Goal: Information Seeking & Learning: Check status

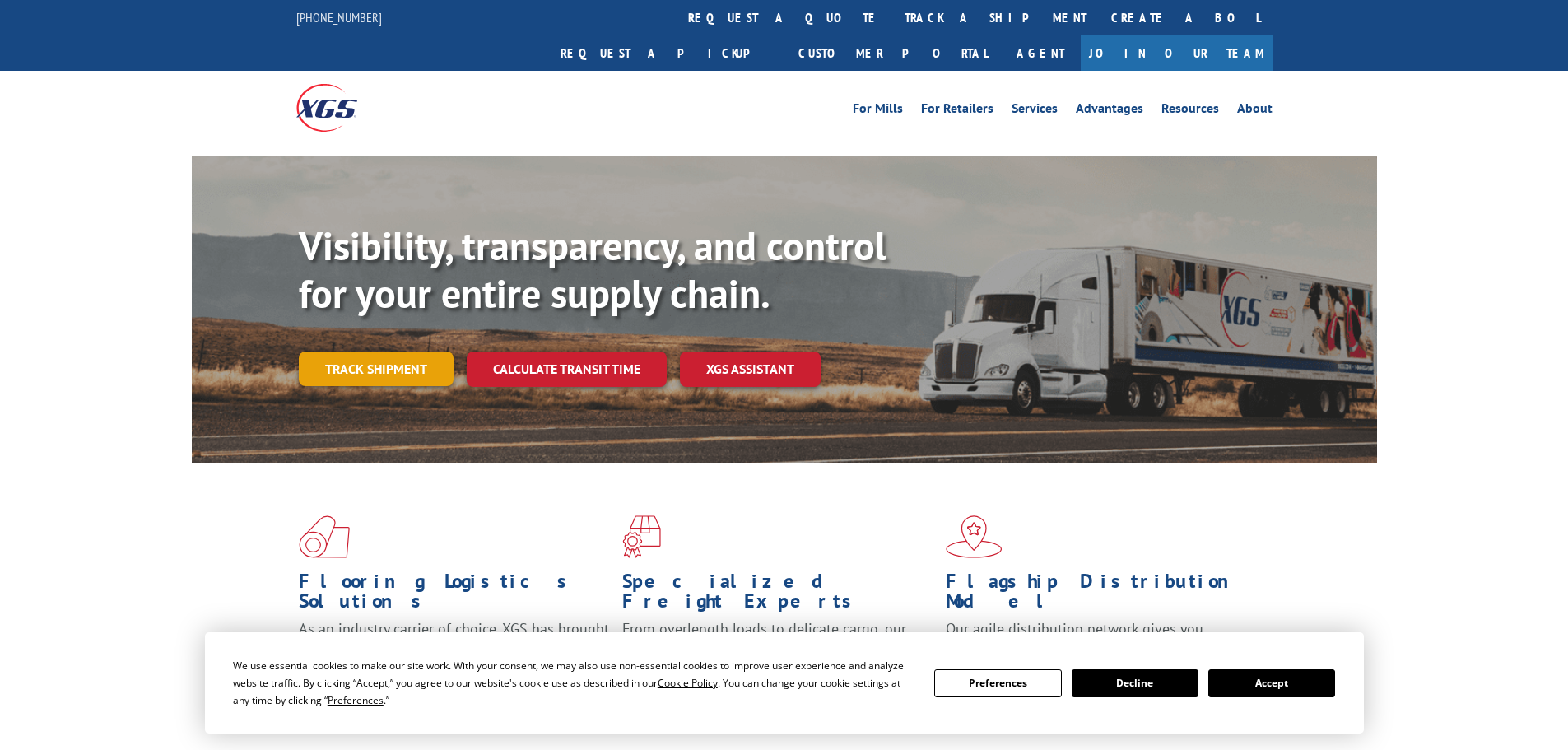
click at [408, 352] on link "Track shipment" at bounding box center [376, 369] width 154 height 35
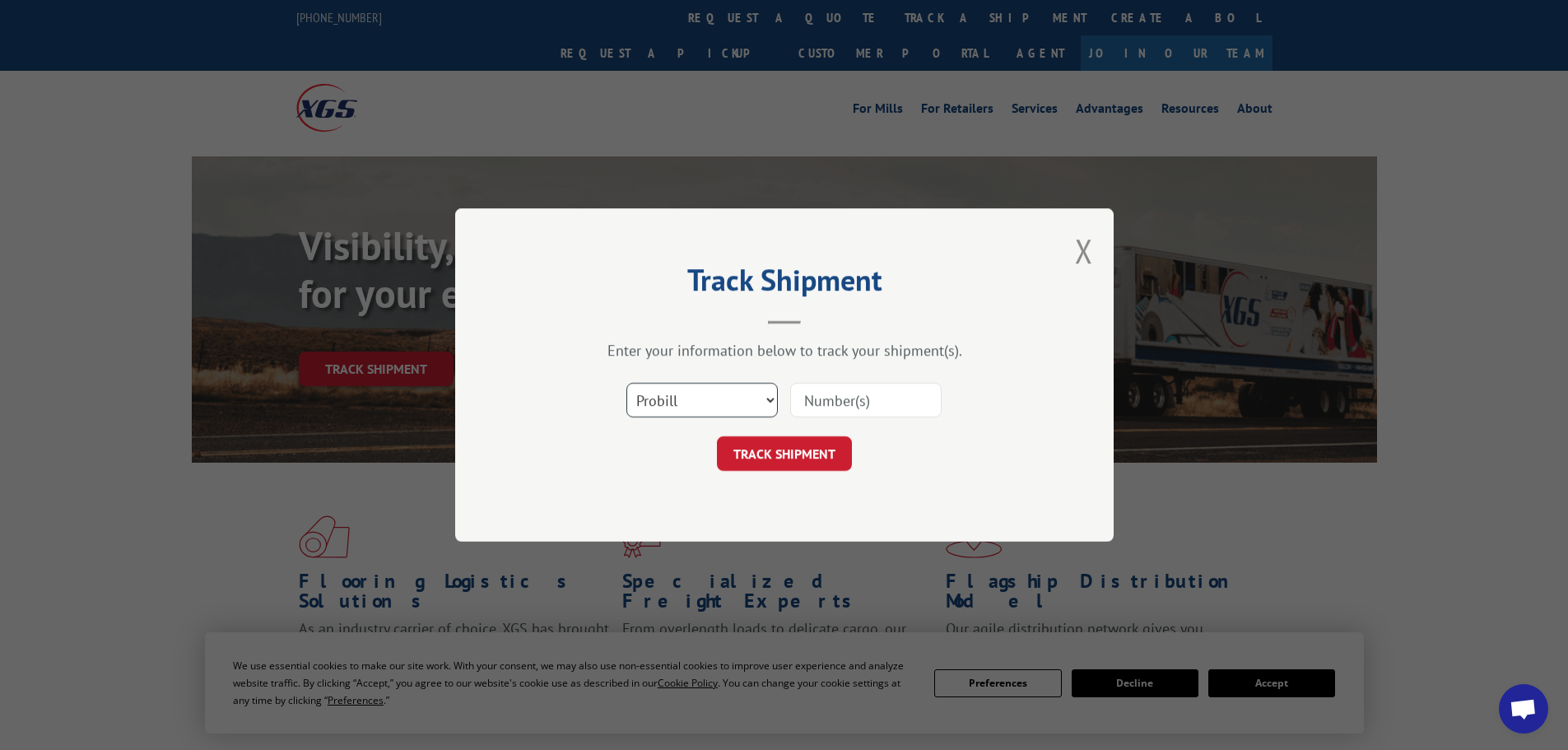
click at [714, 401] on select "Select category... Probill BOL PO" at bounding box center [702, 400] width 152 height 35
select select "bol"
click at [626, 383] on select "Select category... Probill BOL PO" at bounding box center [702, 400] width 152 height 35
click at [841, 399] on input at bounding box center [866, 400] width 152 height 35
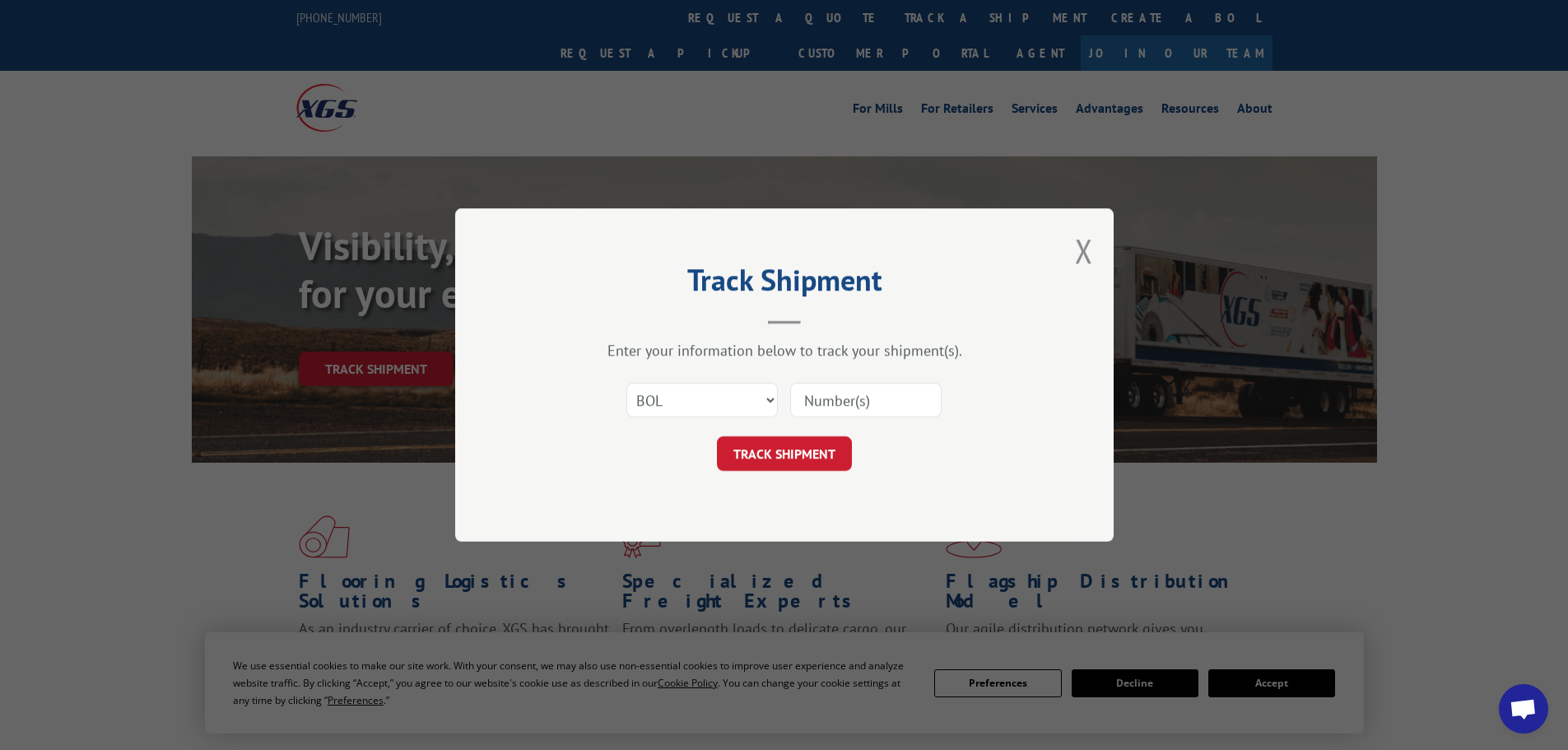
paste input "5562578"
type input "5562578"
click at [802, 449] on button "TRACK SHIPMENT" at bounding box center [784, 453] width 135 height 35
